Goal: Use online tool/utility: Utilize a website feature to perform a specific function

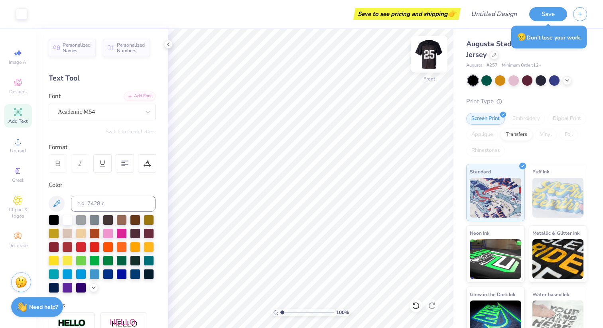
click at [432, 51] on img at bounding box center [429, 54] width 32 height 32
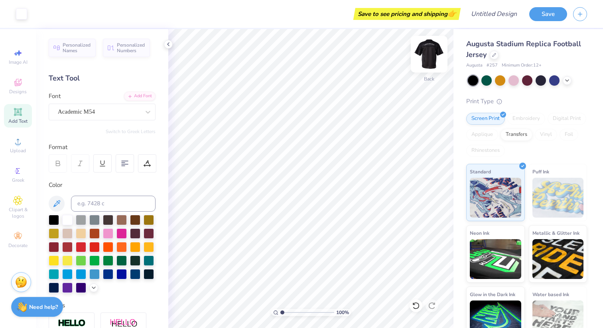
click at [430, 57] on img at bounding box center [429, 54] width 32 height 32
click at [426, 62] on img at bounding box center [429, 54] width 32 height 32
click at [566, 83] on icon at bounding box center [567, 80] width 6 height 6
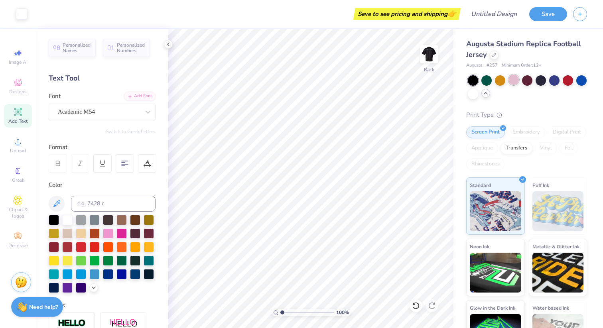
click at [513, 84] on div at bounding box center [513, 80] width 10 height 10
click at [582, 79] on div at bounding box center [581, 80] width 10 height 10
click at [484, 83] on div at bounding box center [486, 80] width 10 height 10
click at [165, 43] on div at bounding box center [168, 44] width 9 height 9
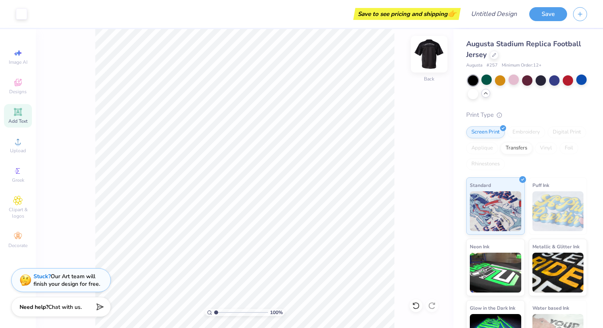
click at [434, 58] on img at bounding box center [429, 54] width 32 height 32
click at [434, 58] on img at bounding box center [429, 54] width 16 height 16
click at [428, 61] on img at bounding box center [429, 54] width 32 height 32
click at [484, 83] on div at bounding box center [486, 80] width 10 height 10
click at [499, 82] on div at bounding box center [500, 80] width 10 height 10
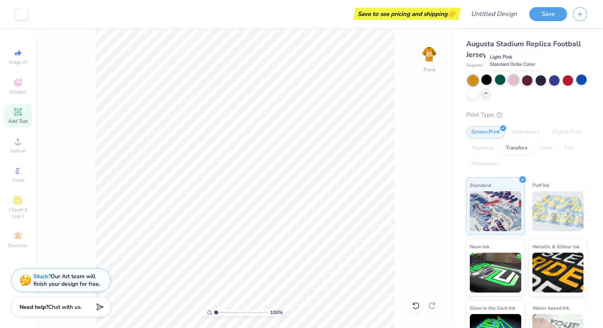
click at [513, 81] on div at bounding box center [513, 80] width 10 height 10
click at [427, 68] on img at bounding box center [429, 54] width 32 height 32
click at [469, 94] on div at bounding box center [473, 93] width 10 height 10
click at [470, 78] on div at bounding box center [473, 80] width 10 height 10
click at [486, 79] on div at bounding box center [486, 80] width 10 height 10
